Goal: Transaction & Acquisition: Purchase product/service

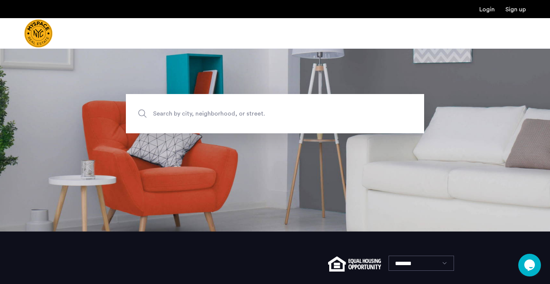
click at [205, 115] on span "Search by city, neighborhood, or street." at bounding box center [257, 114] width 209 height 10
click at [205, 115] on input "Search by city, neighborhood, or street." at bounding box center [275, 113] width 298 height 39
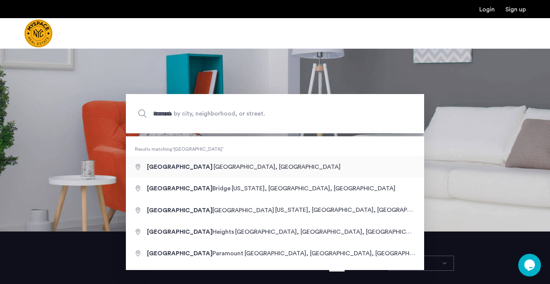
type input "**********"
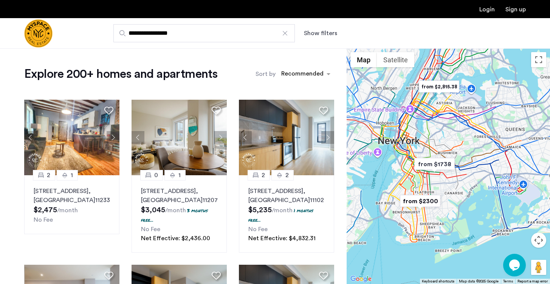
click at [318, 28] on div "**********" at bounding box center [312, 33] width 428 height 18
click at [321, 36] on button "Show filters" at bounding box center [320, 33] width 33 height 9
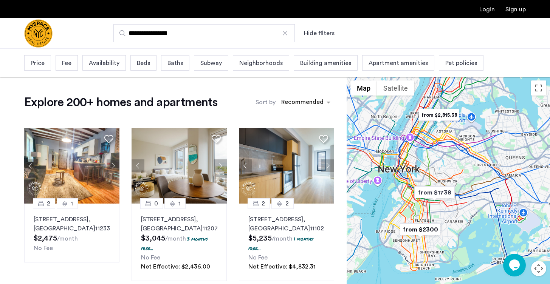
click at [145, 63] on span "Beds" at bounding box center [143, 63] width 13 height 9
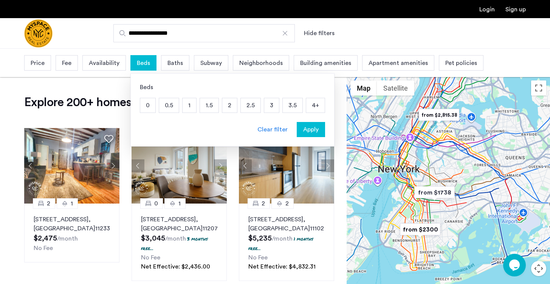
click at [231, 107] on p "2" at bounding box center [229, 105] width 15 height 14
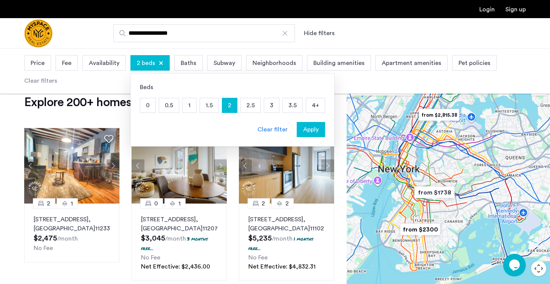
click at [310, 129] on span "Apply" at bounding box center [311, 129] width 16 height 9
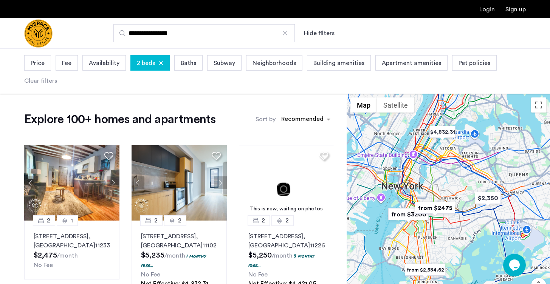
click at [31, 59] on div "Price" at bounding box center [37, 63] width 27 height 16
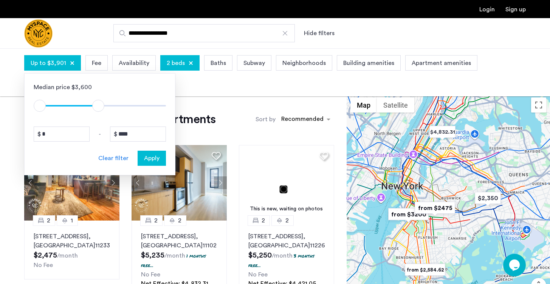
type input "****"
drag, startPoint x: 159, startPoint y: 105, endPoint x: 99, endPoint y: 104, distance: 59.8
click at [99, 104] on span "ngx-slider-max" at bounding box center [100, 106] width 12 height 12
click at [151, 160] on span "Apply" at bounding box center [152, 158] width 16 height 9
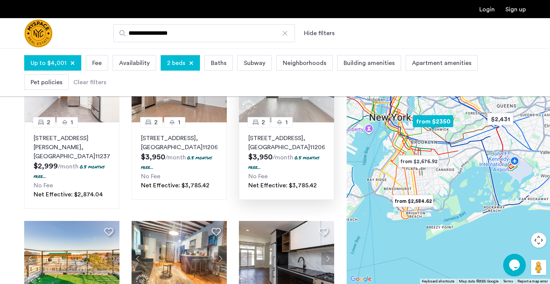
scroll to position [263, 0]
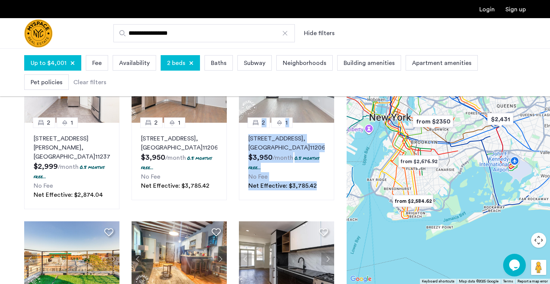
click at [9, 161] on div "Explore 61 homes and apartments Sort by Recommended 2 1 2840 Atlantic Avenue, U…" at bounding box center [173, 204] width 347 height 746
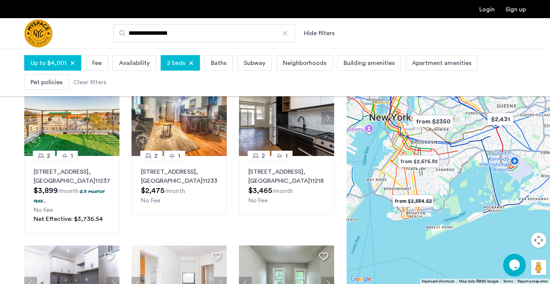
scroll to position [406, 0]
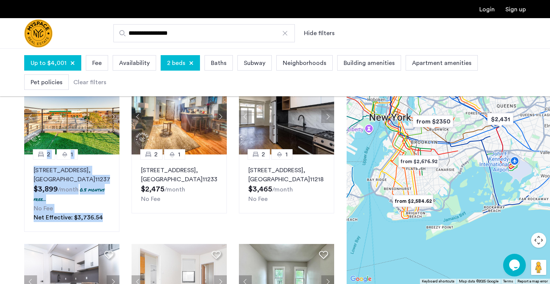
click at [17, 170] on div "Explore 61 homes and apartments Sort by Recommended 2 1 2840 Atlantic Avenue, U…" at bounding box center [173, 61] width 347 height 746
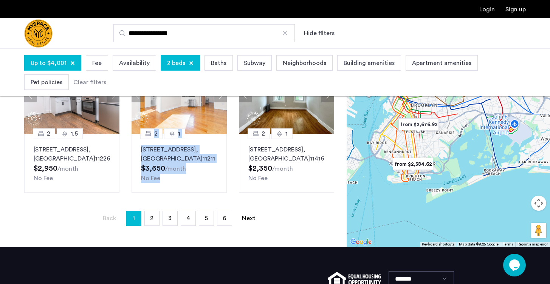
scroll to position [594, 0]
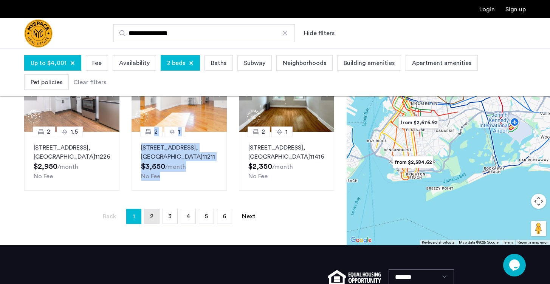
click at [150, 224] on link "page 2" at bounding box center [152, 217] width 14 height 14
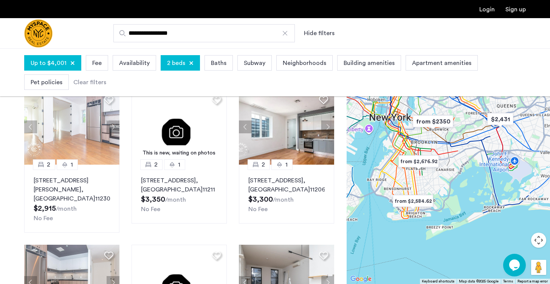
scroll to position [208, 0]
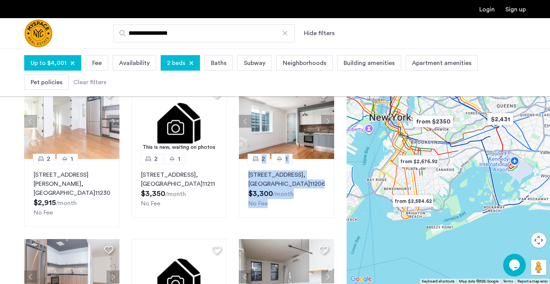
click at [7, 172] on div "Explore 61 homes and apartments Sort by Recommended 2 1 1665 Brooklyn Avenue, U…" at bounding box center [173, 234] width 347 height 699
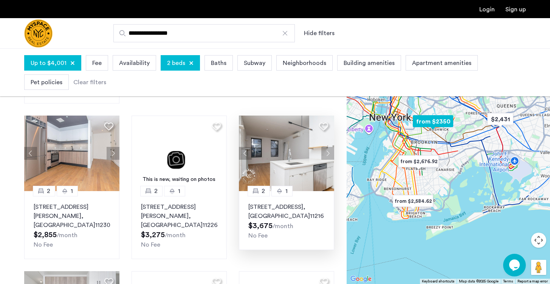
scroll to position [362, 0]
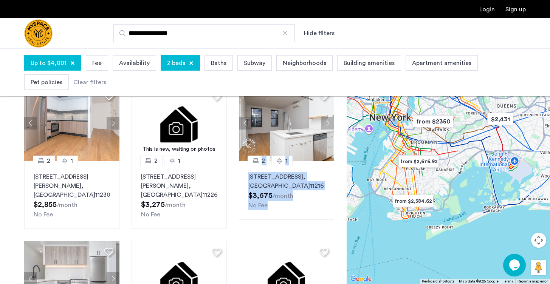
click at [13, 129] on div "Explore 61 homes and apartments Sort by Recommended 2 1 1665 Brooklyn Avenue, U…" at bounding box center [173, 80] width 347 height 699
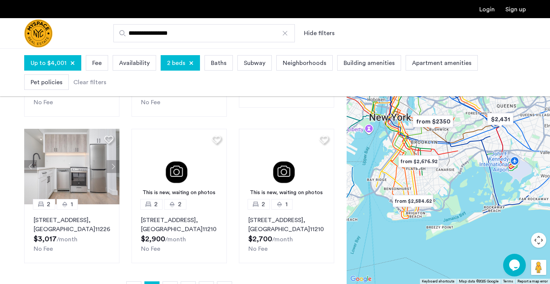
scroll to position [475, 0]
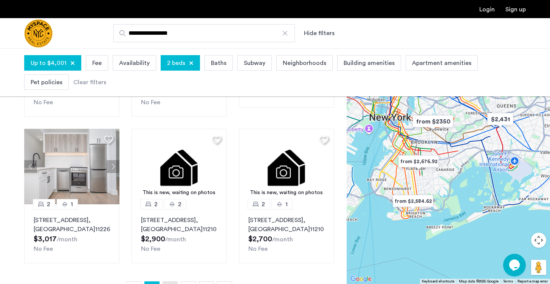
click at [170, 284] on span "3" at bounding box center [169, 289] width 3 height 6
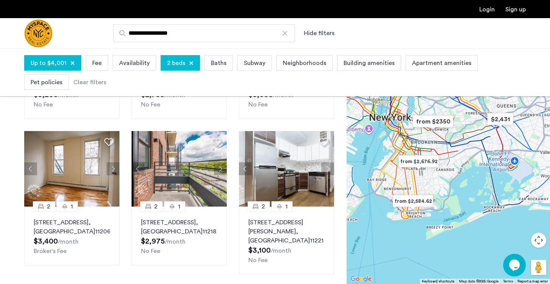
scroll to position [480, 0]
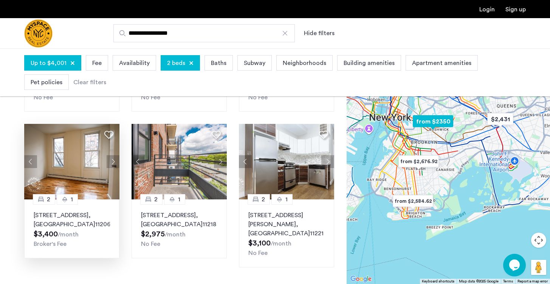
click at [67, 211] on p "33 Montrose Ave, Unit 3L, Brooklyn , NY 11206" at bounding box center [72, 220] width 76 height 18
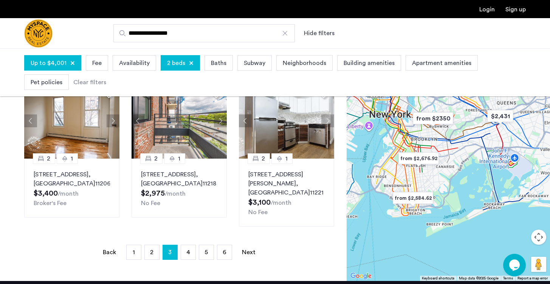
scroll to position [511, 0]
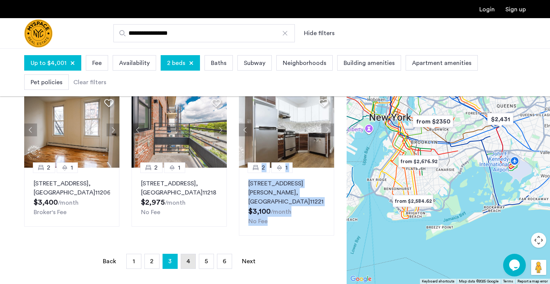
click at [188, 259] on span "4" at bounding box center [189, 262] width 4 height 6
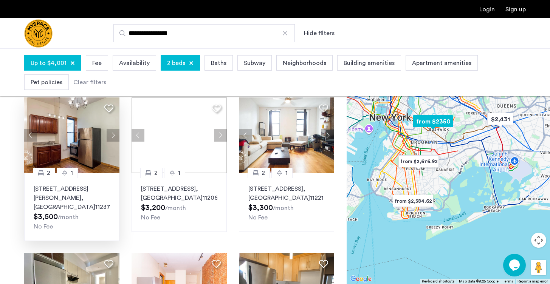
scroll to position [220, 0]
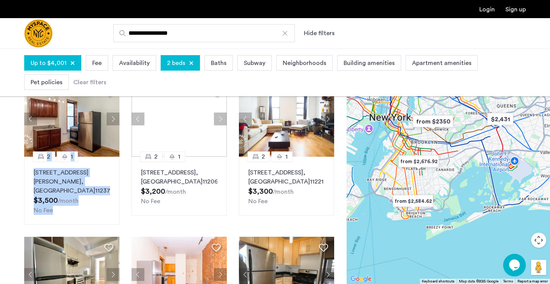
click at [4, 176] on div "Explore 61 homes and apartments Sort by Recommended 2 1 724 5th Ave, Unit 4C, B…" at bounding box center [173, 233] width 347 height 718
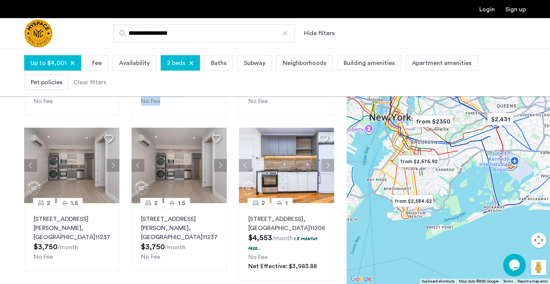
scroll to position [491, 0]
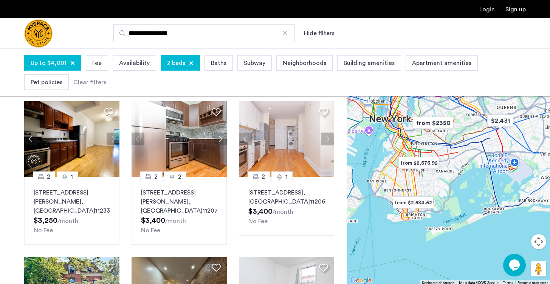
scroll to position [45, 0]
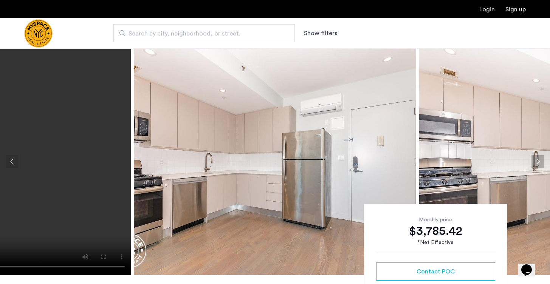
click at [539, 163] on button "Next apartment" at bounding box center [538, 161] width 13 height 13
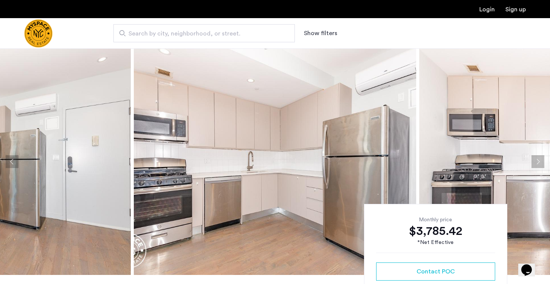
click at [539, 163] on button "Next apartment" at bounding box center [538, 161] width 13 height 13
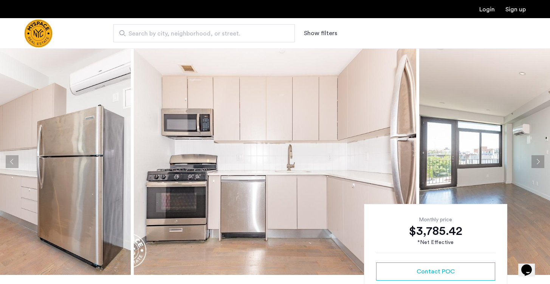
click at [539, 163] on button "Next apartment" at bounding box center [538, 161] width 13 height 13
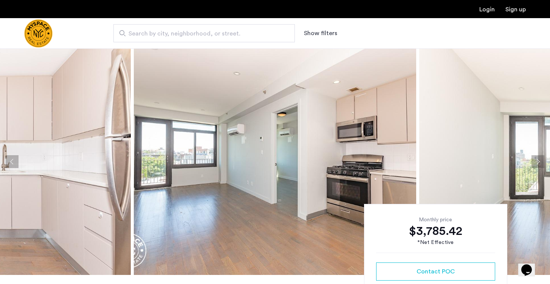
click at [539, 163] on button "Next apartment" at bounding box center [538, 161] width 13 height 13
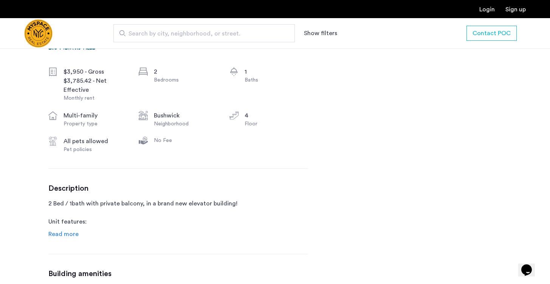
scroll to position [283, 0]
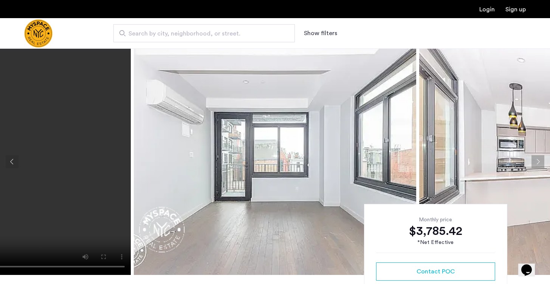
click at [533, 157] on button "Next apartment" at bounding box center [538, 161] width 13 height 13
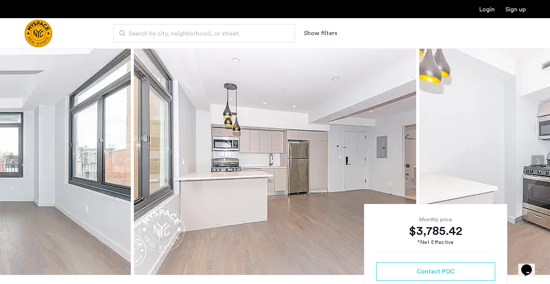
click at [533, 157] on button "Next apartment" at bounding box center [538, 161] width 13 height 13
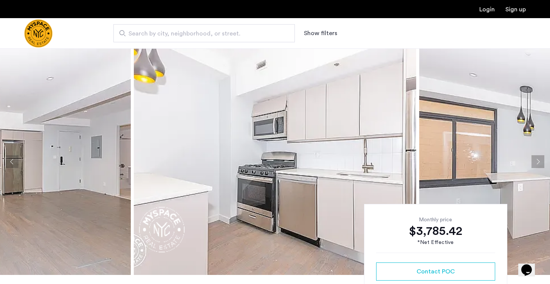
click at [533, 157] on button "Next apartment" at bounding box center [538, 161] width 13 height 13
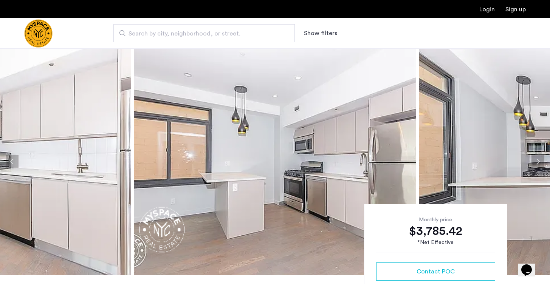
click at [533, 157] on button "Next apartment" at bounding box center [538, 161] width 13 height 13
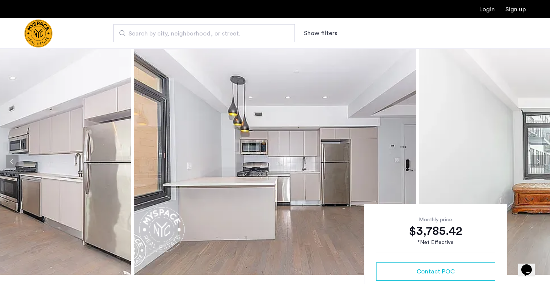
click at [533, 157] on button "Next apartment" at bounding box center [538, 161] width 13 height 13
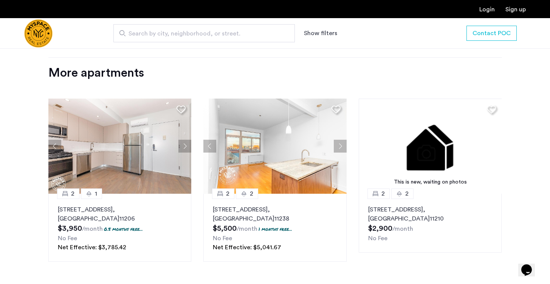
scroll to position [969, 0]
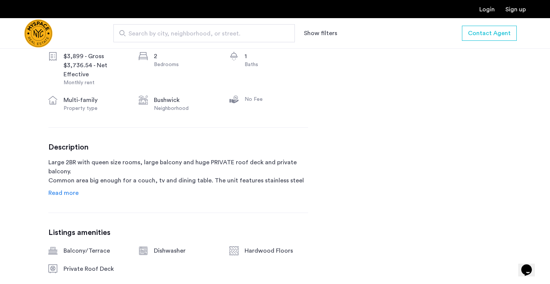
scroll to position [312, 0]
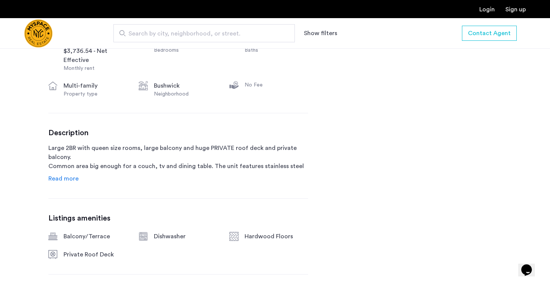
click at [61, 178] on span "Read more" at bounding box center [63, 179] width 30 height 6
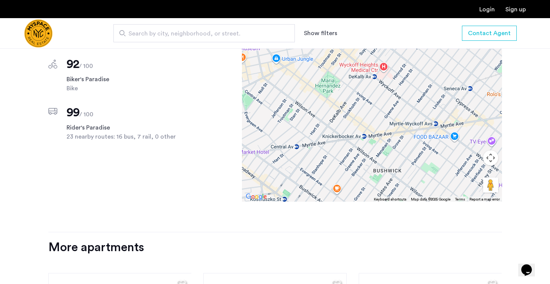
scroll to position [875, 0]
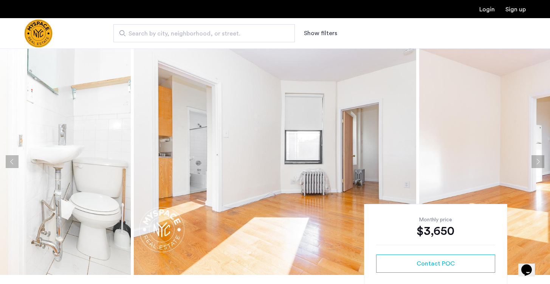
click at [535, 160] on button "Next apartment" at bounding box center [538, 161] width 13 height 13
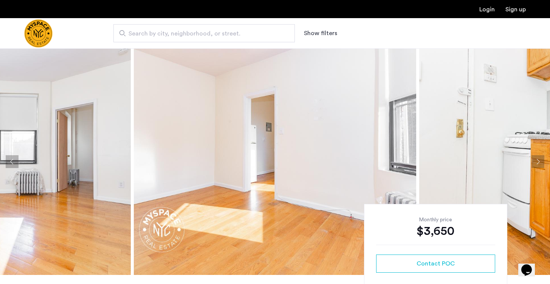
click at [535, 160] on button "Next apartment" at bounding box center [538, 161] width 13 height 13
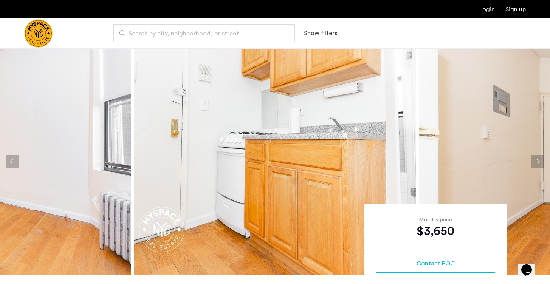
click at [535, 160] on button "Next apartment" at bounding box center [538, 161] width 13 height 13
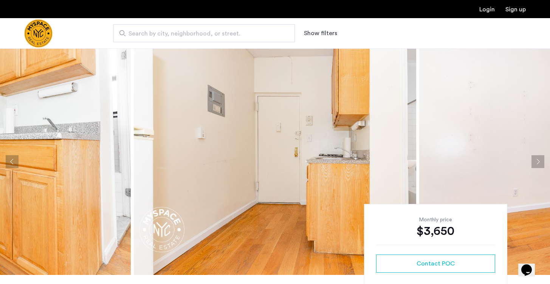
click at [535, 160] on button "Next apartment" at bounding box center [538, 161] width 13 height 13
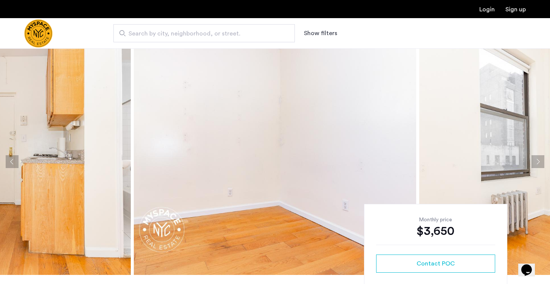
click at [535, 160] on button "Next apartment" at bounding box center [538, 161] width 13 height 13
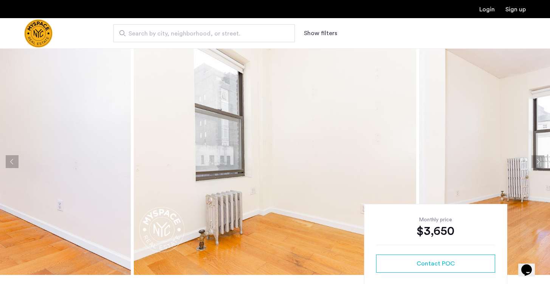
click at [535, 160] on button "Next apartment" at bounding box center [538, 161] width 13 height 13
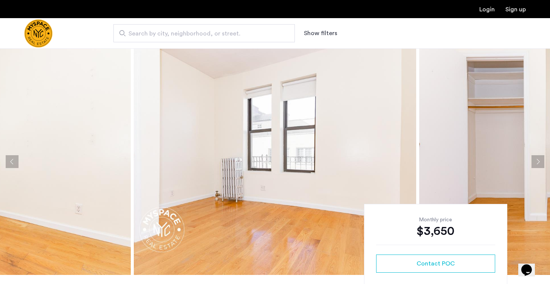
click at [535, 160] on button "Next apartment" at bounding box center [538, 161] width 13 height 13
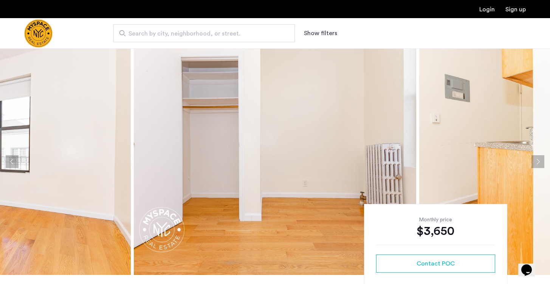
click at [535, 160] on button "Next apartment" at bounding box center [538, 161] width 13 height 13
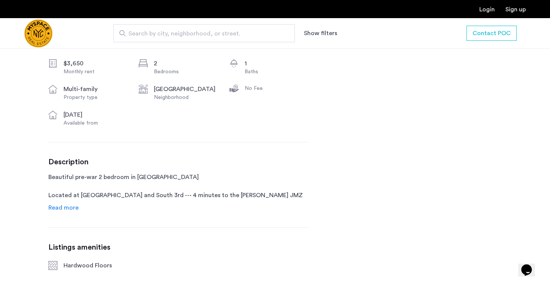
scroll to position [321, 0]
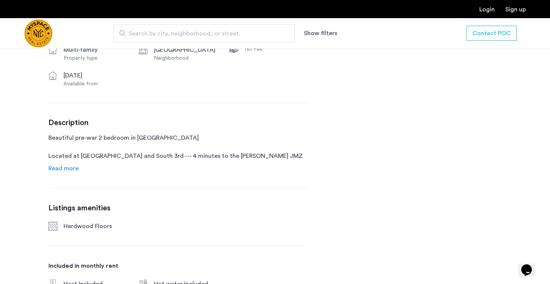
click at [67, 169] on span "Read more" at bounding box center [63, 169] width 30 height 6
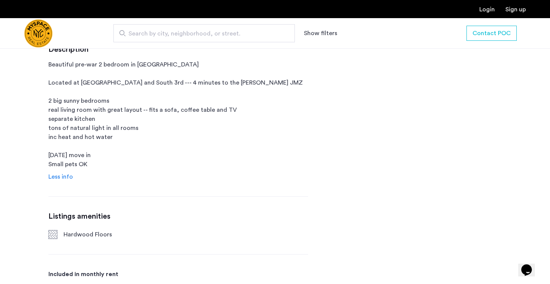
scroll to position [398, 0]
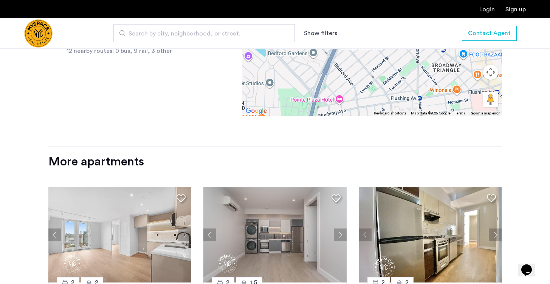
scroll to position [688, 0]
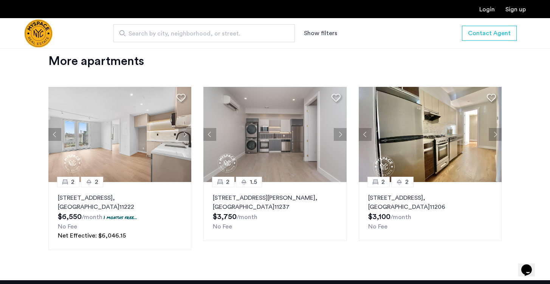
click at [235, 200] on p "[STREET_ADDRESS][PERSON_NAME]" at bounding box center [275, 203] width 124 height 18
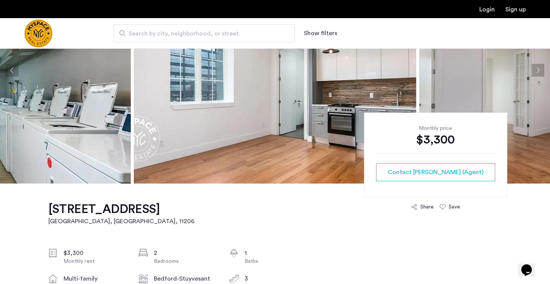
scroll to position [84, 0]
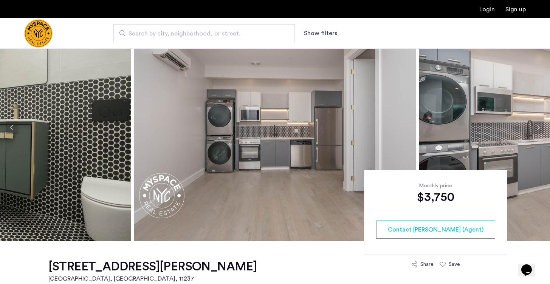
scroll to position [37, 0]
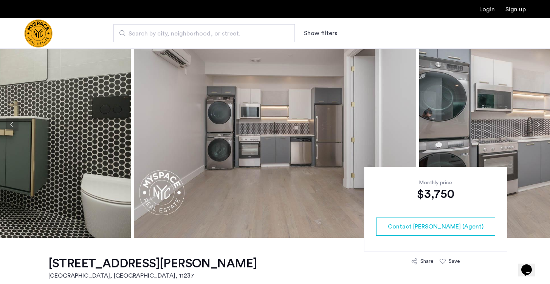
click at [535, 122] on button "Next apartment" at bounding box center [538, 124] width 13 height 13
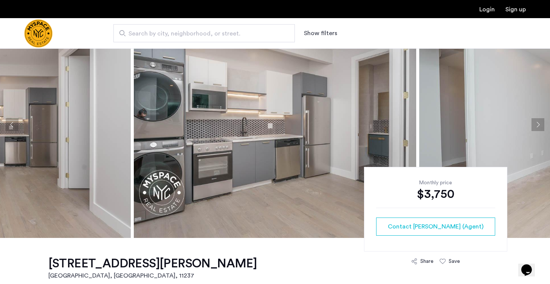
click at [535, 122] on button "Next apartment" at bounding box center [538, 124] width 13 height 13
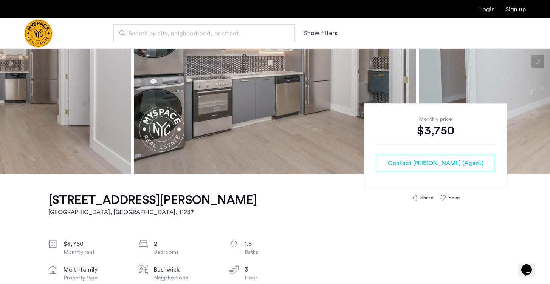
scroll to position [197, 0]
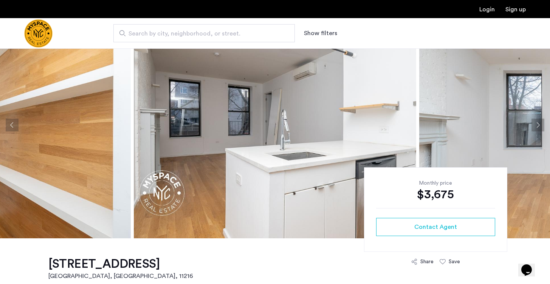
scroll to position [42, 0]
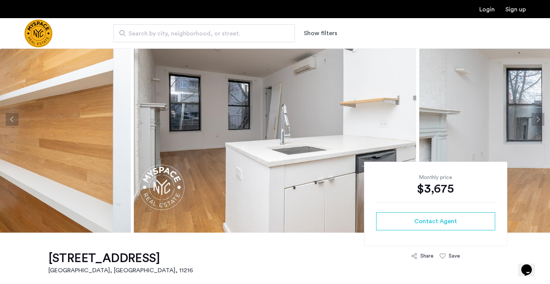
click at [539, 123] on button "Next apartment" at bounding box center [538, 119] width 13 height 13
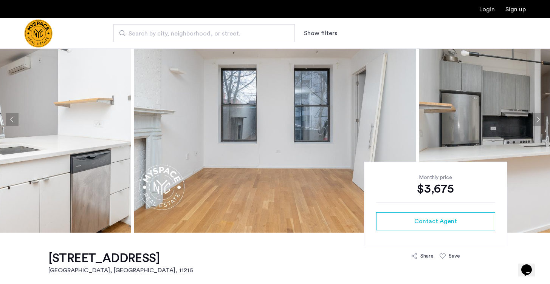
click at [539, 123] on button "Next apartment" at bounding box center [538, 119] width 13 height 13
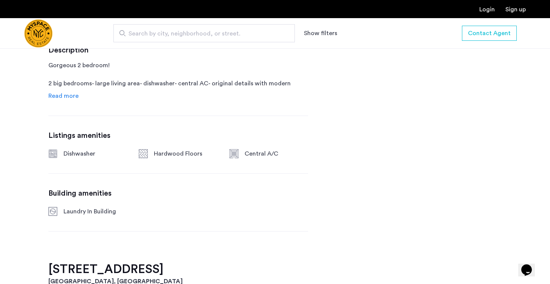
scroll to position [407, 0]
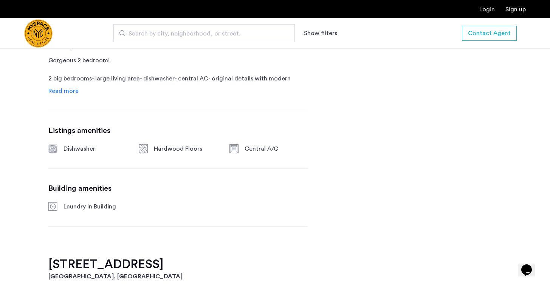
click at [68, 94] on span "Read more" at bounding box center [63, 91] width 30 height 6
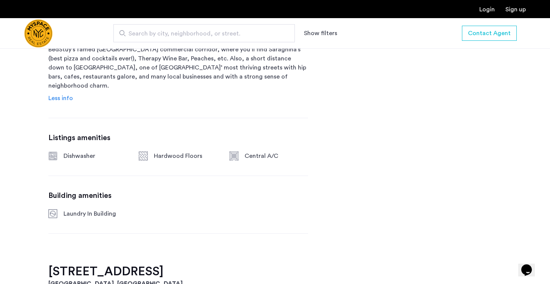
scroll to position [478, 0]
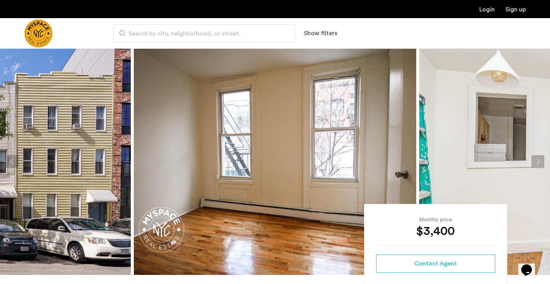
click at [532, 164] on button "Next apartment" at bounding box center [538, 161] width 13 height 13
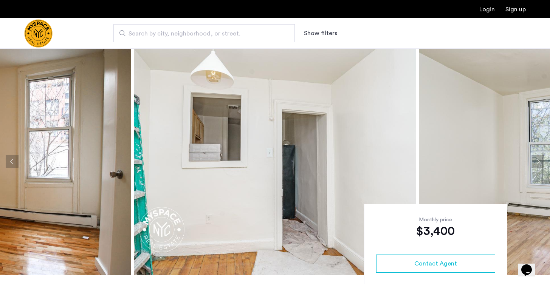
click at [532, 164] on button "Next apartment" at bounding box center [538, 161] width 13 height 13
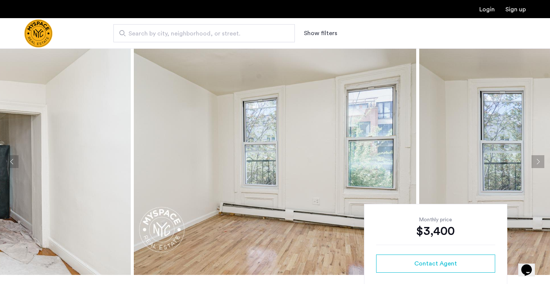
click at [532, 164] on button "Next apartment" at bounding box center [538, 161] width 13 height 13
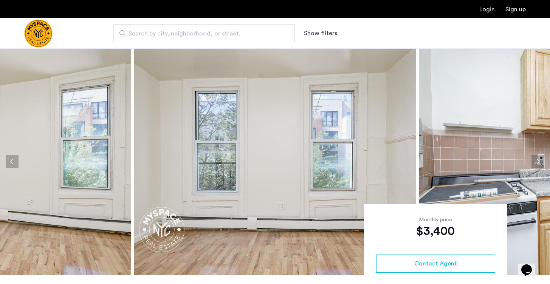
click at [532, 164] on button "Next apartment" at bounding box center [538, 161] width 13 height 13
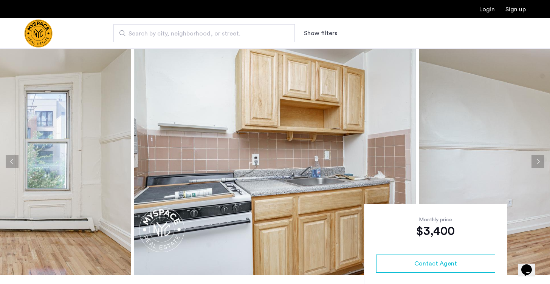
click at [532, 164] on button "Next apartment" at bounding box center [538, 161] width 13 height 13
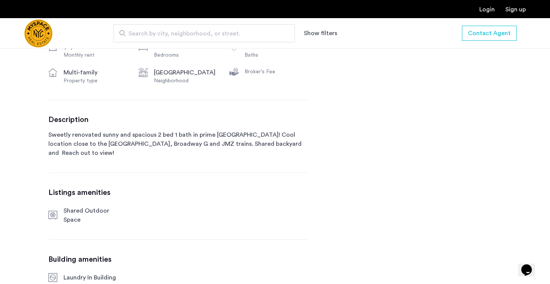
scroll to position [238, 0]
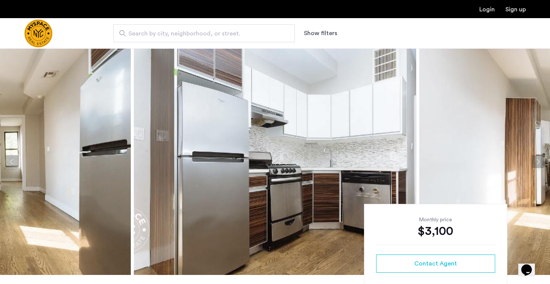
click at [541, 162] on button "Next apartment" at bounding box center [538, 161] width 13 height 13
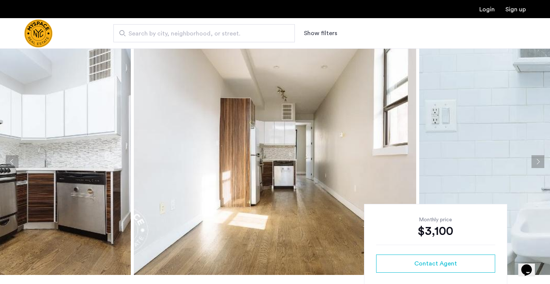
click at [541, 162] on button "Next apartment" at bounding box center [538, 161] width 13 height 13
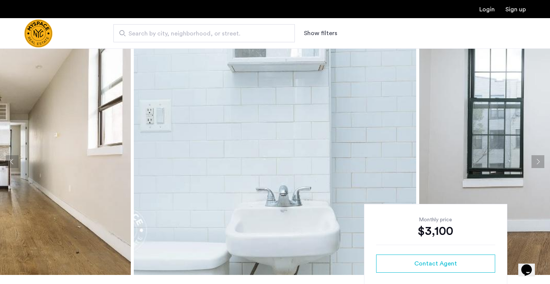
click at [541, 162] on button "Next apartment" at bounding box center [538, 161] width 13 height 13
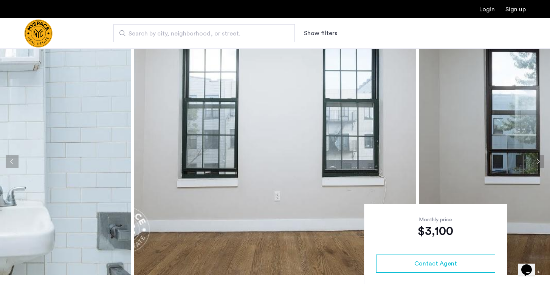
click at [541, 162] on button "Next apartment" at bounding box center [538, 161] width 13 height 13
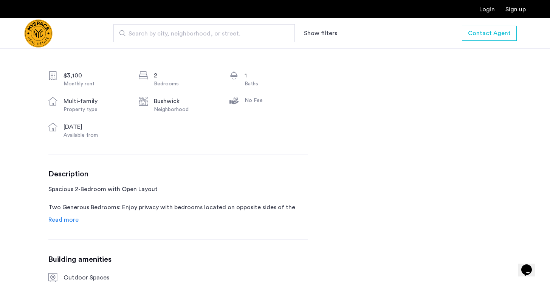
scroll to position [314, 0]
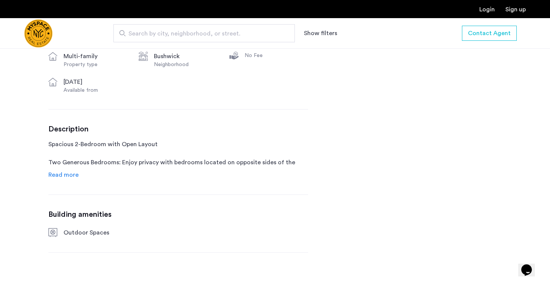
click at [63, 174] on span "Read more" at bounding box center [63, 175] width 30 height 6
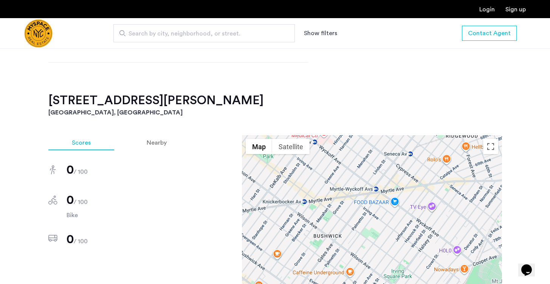
scroll to position [605, 0]
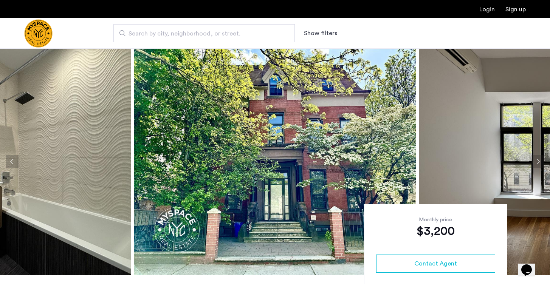
click at [539, 160] on button "Next apartment" at bounding box center [538, 161] width 13 height 13
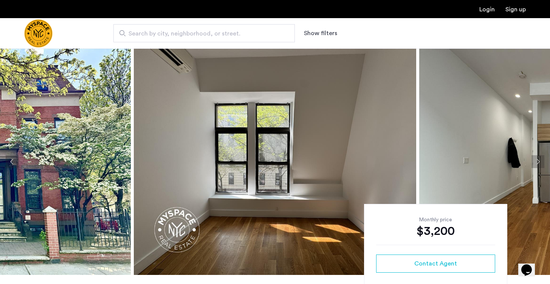
click at [539, 160] on button "Next apartment" at bounding box center [538, 161] width 13 height 13
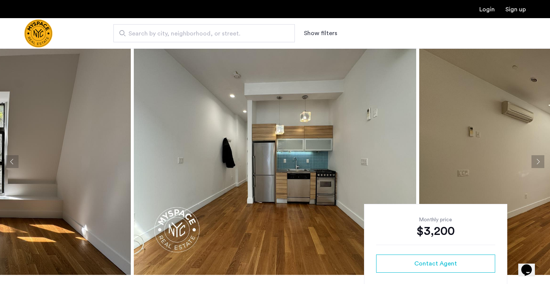
click at [539, 160] on button "Next apartment" at bounding box center [538, 161] width 13 height 13
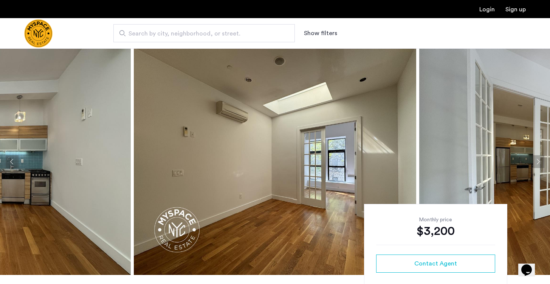
click at [539, 160] on button "Next apartment" at bounding box center [538, 161] width 13 height 13
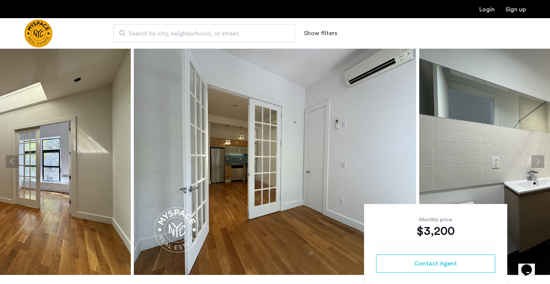
click at [539, 160] on button "Next apartment" at bounding box center [538, 161] width 13 height 13
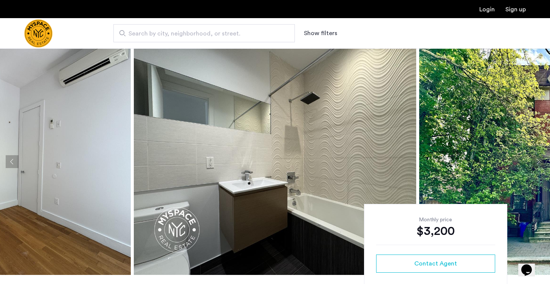
click at [539, 160] on button "Next apartment" at bounding box center [538, 161] width 13 height 13
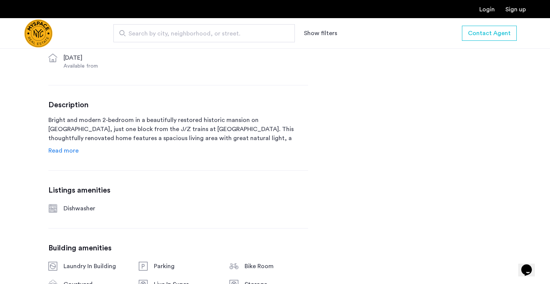
scroll to position [340, 0]
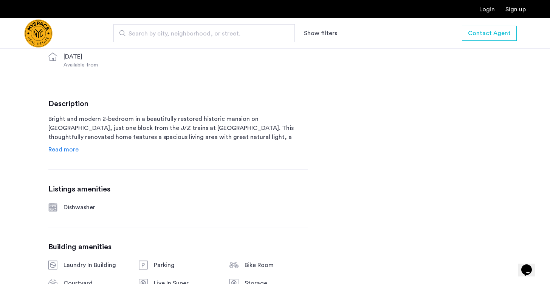
click at [66, 151] on span "Read more" at bounding box center [63, 150] width 30 height 6
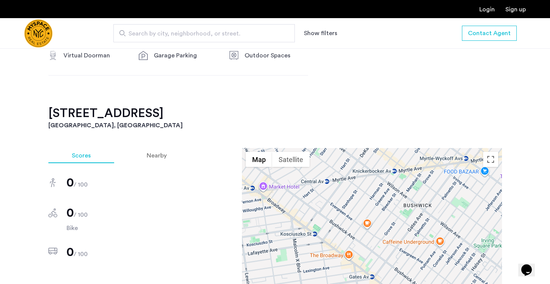
scroll to position [803, 0]
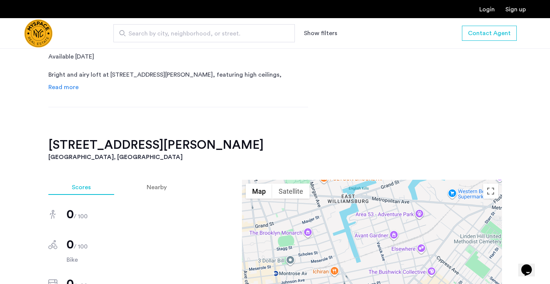
scroll to position [425, 0]
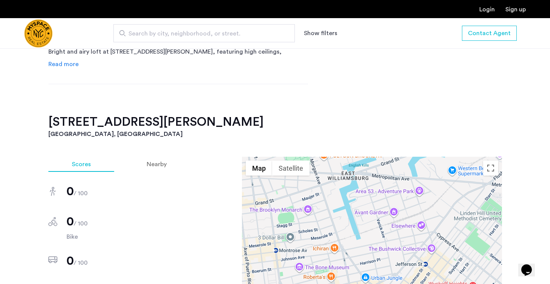
click at [60, 67] on span "Read more" at bounding box center [63, 64] width 30 height 6
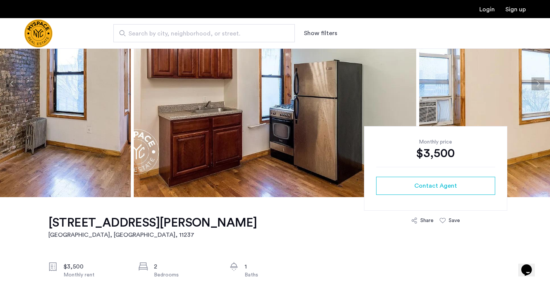
scroll to position [91, 0]
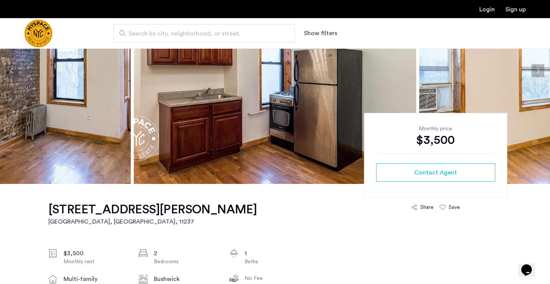
click at [536, 75] on button "Next apartment" at bounding box center [538, 70] width 13 height 13
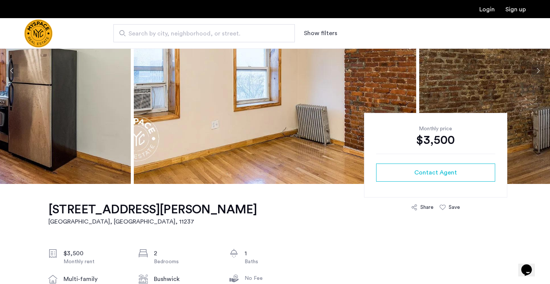
click at [536, 75] on button "Next apartment" at bounding box center [538, 70] width 13 height 13
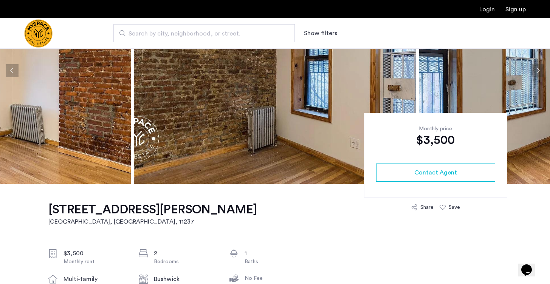
click at [536, 75] on button "Next apartment" at bounding box center [538, 70] width 13 height 13
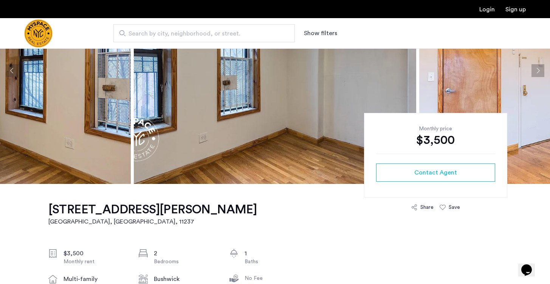
click at [536, 75] on button "Next apartment" at bounding box center [538, 70] width 13 height 13
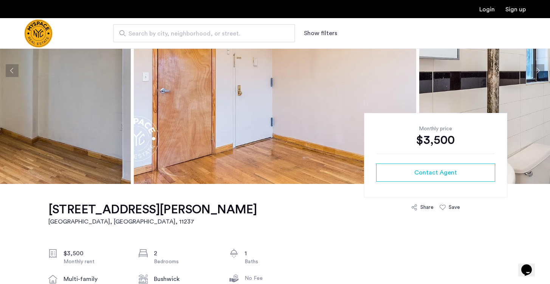
click at [536, 75] on button "Next apartment" at bounding box center [538, 70] width 13 height 13
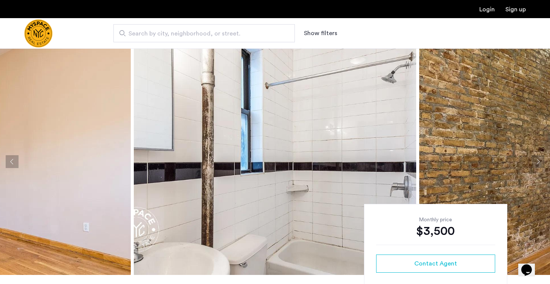
scroll to position [0, 0]
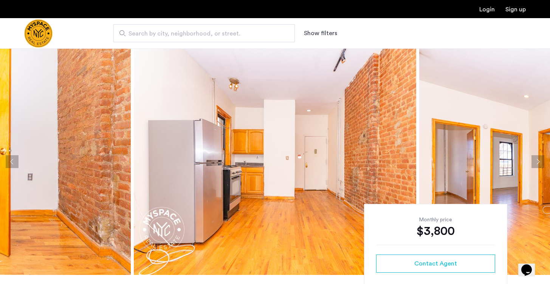
click at [532, 159] on button "Next apartment" at bounding box center [538, 161] width 13 height 13
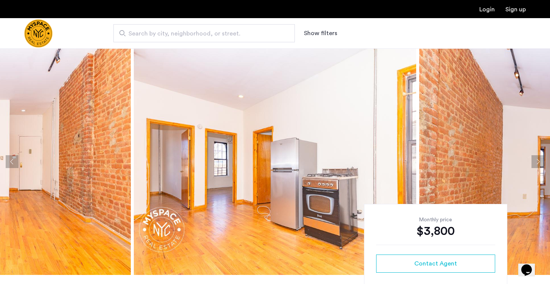
click at [532, 159] on button "Next apartment" at bounding box center [538, 161] width 13 height 13
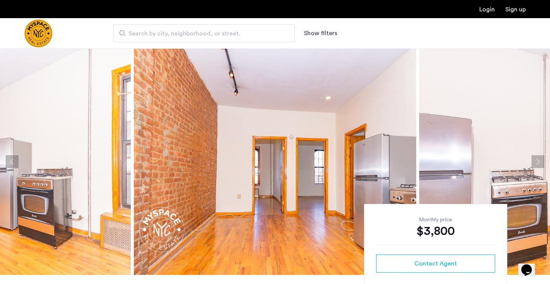
click at [532, 159] on button "Next apartment" at bounding box center [538, 161] width 13 height 13
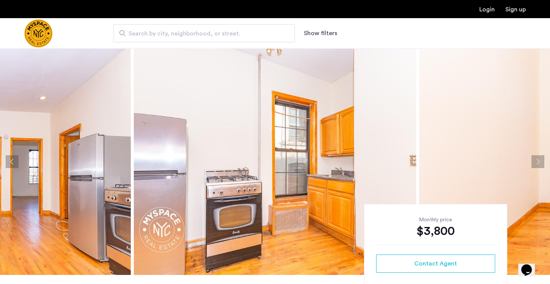
click at [532, 159] on button "Next apartment" at bounding box center [538, 161] width 13 height 13
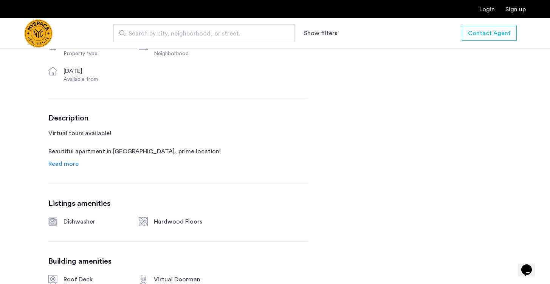
scroll to position [373, 0]
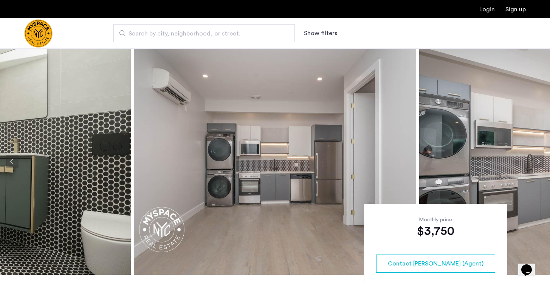
click at [541, 166] on button "Next apartment" at bounding box center [538, 161] width 13 height 13
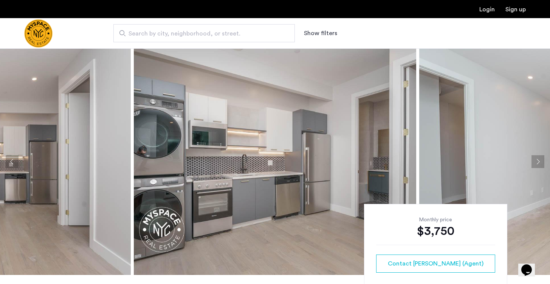
click at [541, 166] on button "Next apartment" at bounding box center [538, 161] width 13 height 13
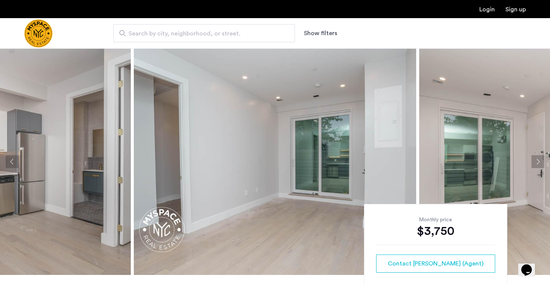
click at [541, 166] on button "Next apartment" at bounding box center [538, 161] width 13 height 13
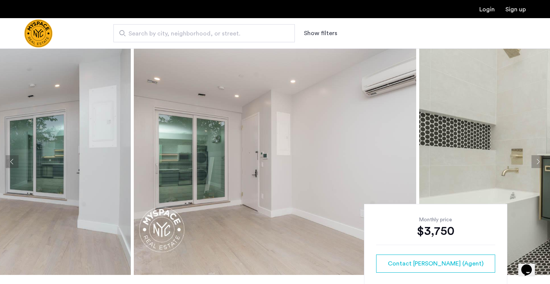
click at [541, 166] on button "Next apartment" at bounding box center [538, 161] width 13 height 13
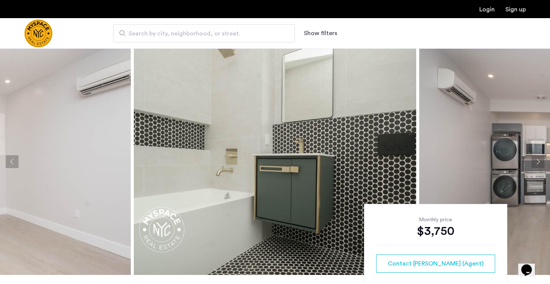
click at [533, 157] on button "Next apartment" at bounding box center [538, 161] width 13 height 13
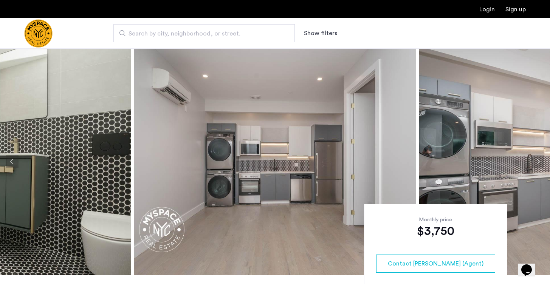
click at [533, 157] on button "Next apartment" at bounding box center [538, 161] width 13 height 13
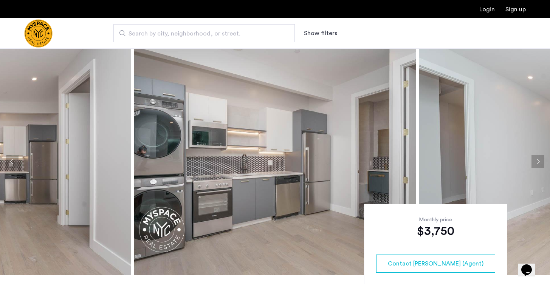
click at [533, 157] on button "Next apartment" at bounding box center [538, 161] width 13 height 13
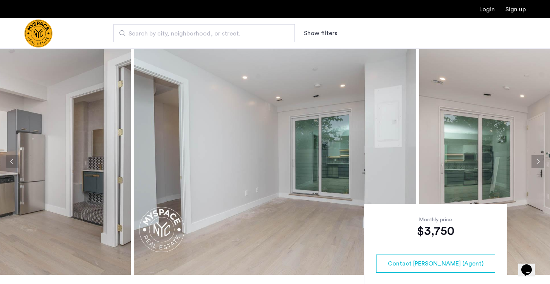
click at [533, 157] on button "Next apartment" at bounding box center [538, 161] width 13 height 13
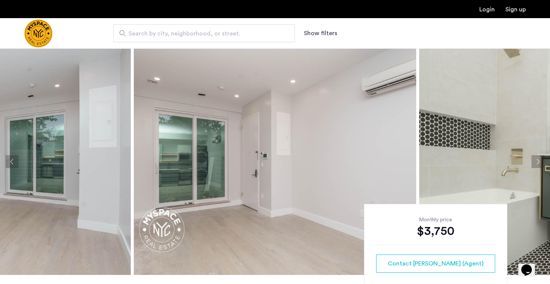
click at [533, 157] on button "Next apartment" at bounding box center [538, 161] width 13 height 13
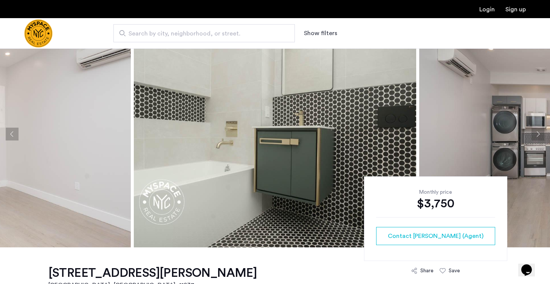
scroll to position [33, 0]
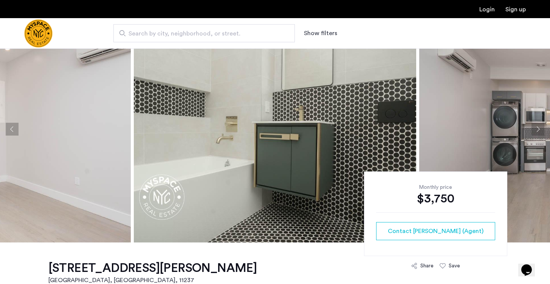
click at [538, 128] on button "Next apartment" at bounding box center [538, 129] width 13 height 13
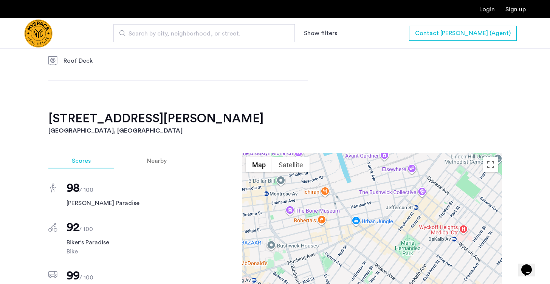
scroll to position [544, 0]
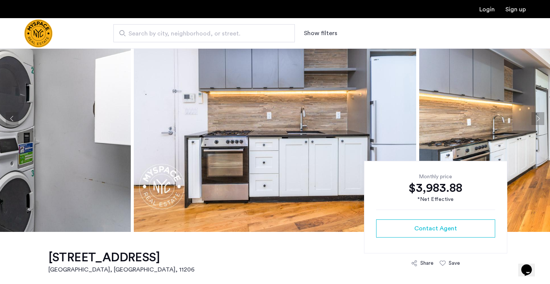
scroll to position [48, 0]
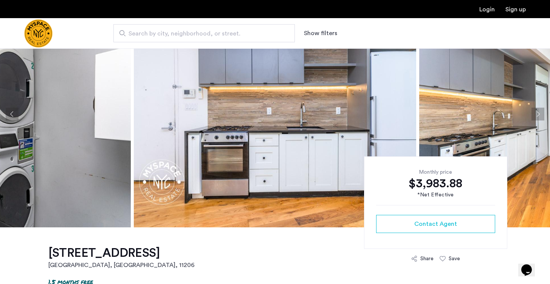
click at [537, 118] on button "Next apartment" at bounding box center [538, 114] width 13 height 13
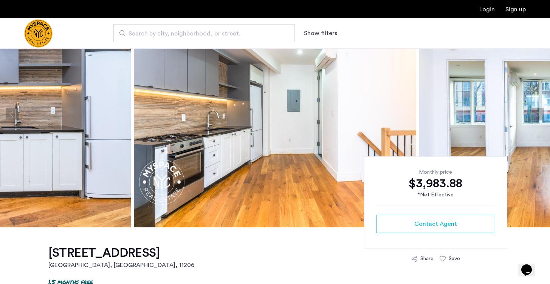
click at [537, 118] on button "Next apartment" at bounding box center [538, 114] width 13 height 13
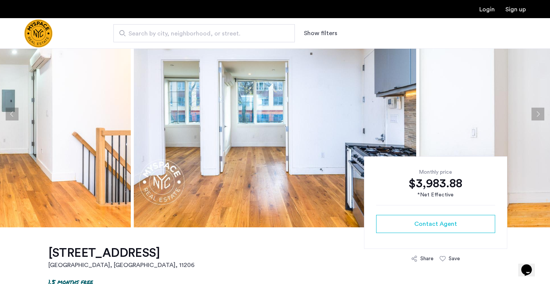
click at [537, 118] on button "Next apartment" at bounding box center [538, 114] width 13 height 13
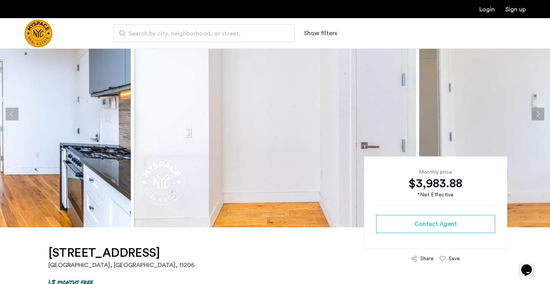
click at [537, 118] on button "Next apartment" at bounding box center [538, 114] width 13 height 13
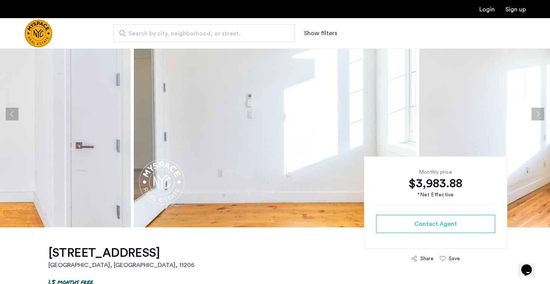
click at [537, 118] on button "Next apartment" at bounding box center [538, 114] width 13 height 13
